Goal: Information Seeking & Learning: Check status

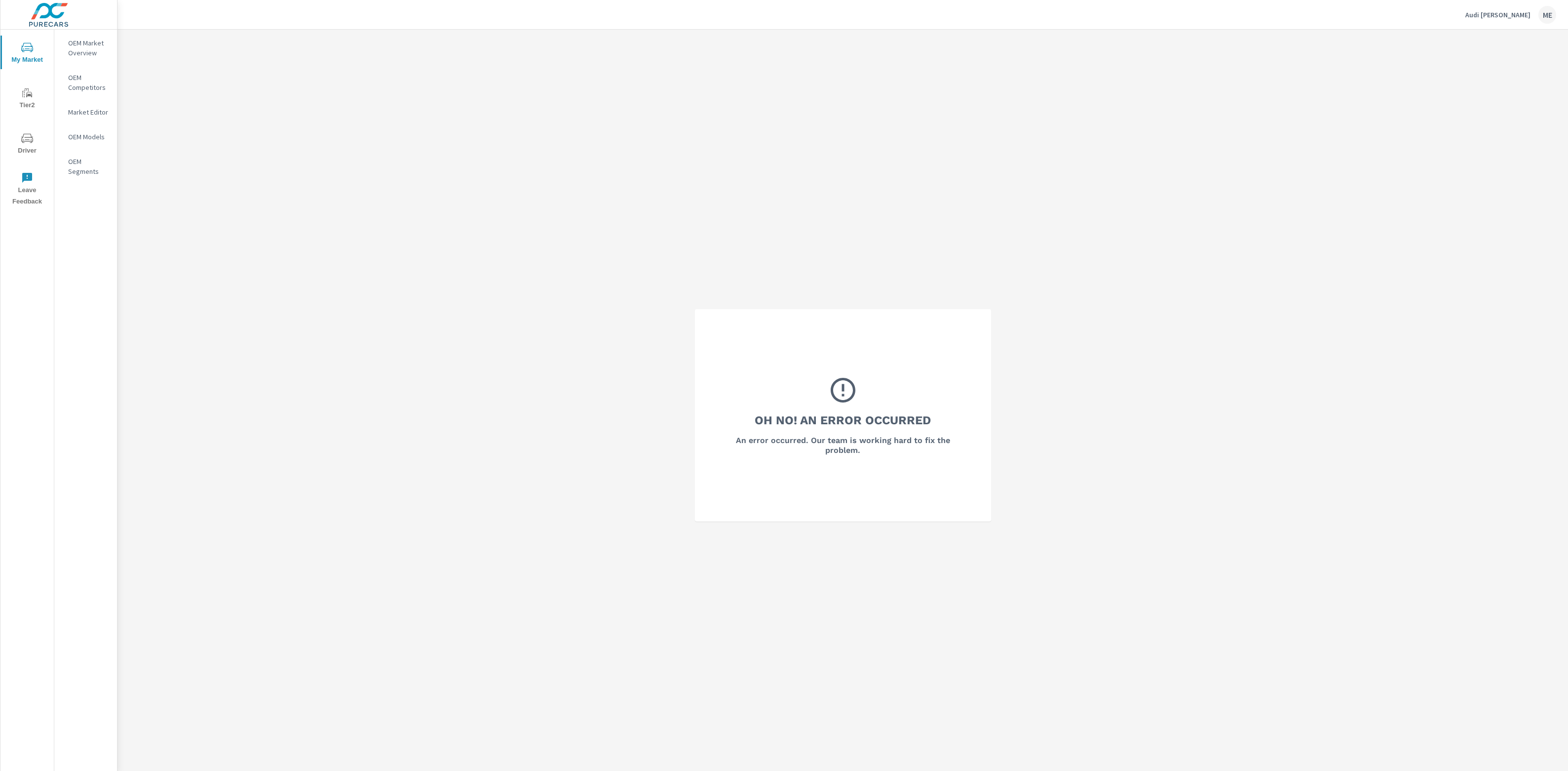
click at [86, 28] on img at bounding box center [48, 15] width 96 height 40
click at [86, 38] on p "OEM Market Overview" at bounding box center [89, 48] width 41 height 20
click at [83, 39] on p "OEM Market Overview" at bounding box center [89, 48] width 41 height 20
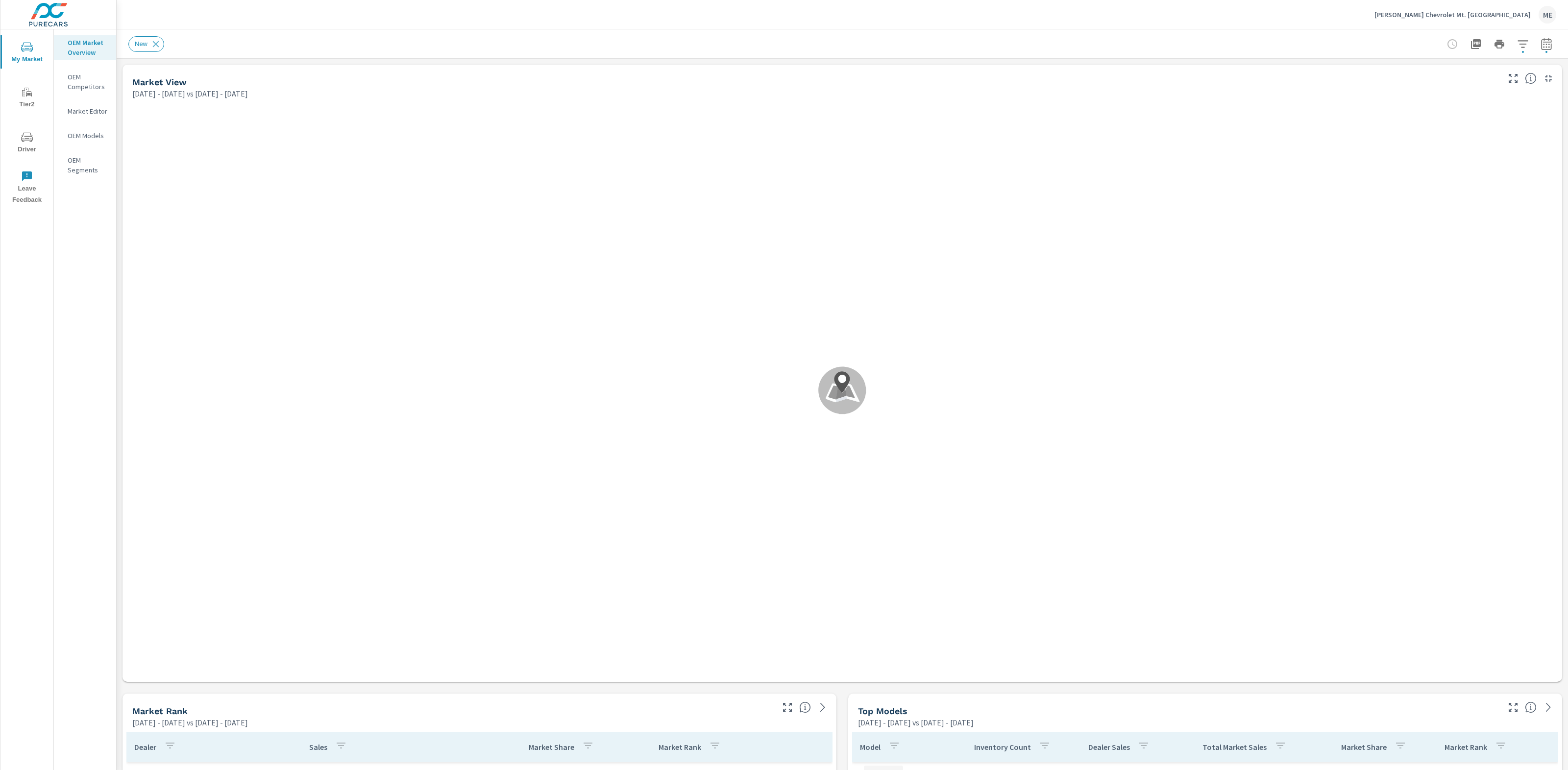
click at [553, 38] on div "New" at bounding box center [774, 44] width 1291 height 15
